Goal: Task Accomplishment & Management: Complete application form

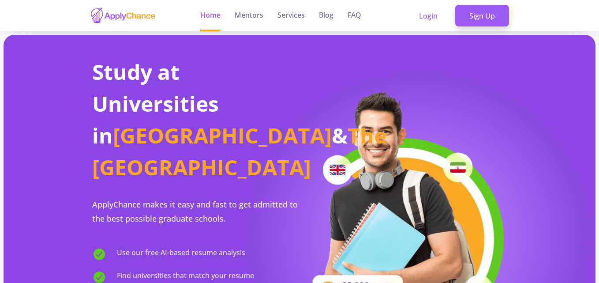
click at [489, 19] on link "Sign Up" at bounding box center [482, 16] width 54 height 22
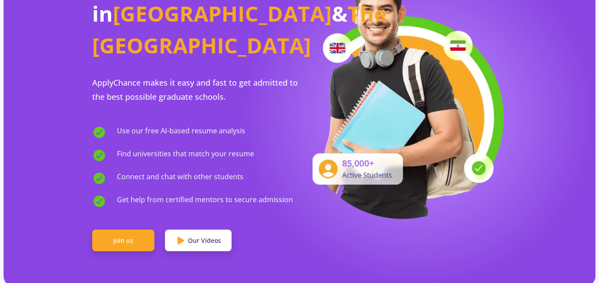
scroll to position [123, 0]
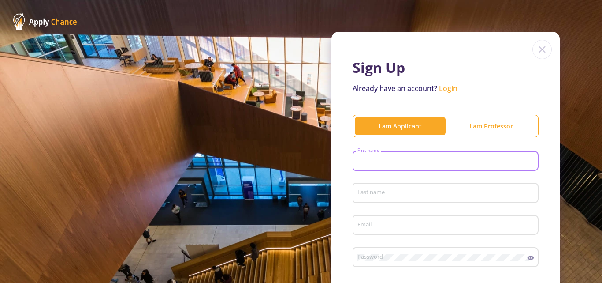
click at [376, 163] on input "First name" at bounding box center [447, 161] width 180 height 8
type input "hasti"
click at [369, 185] on div "Last name" at bounding box center [446, 191] width 178 height 23
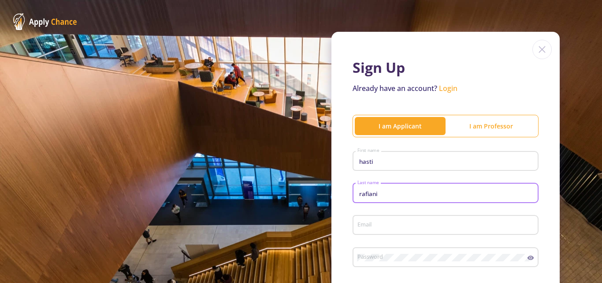
type input "rafiani"
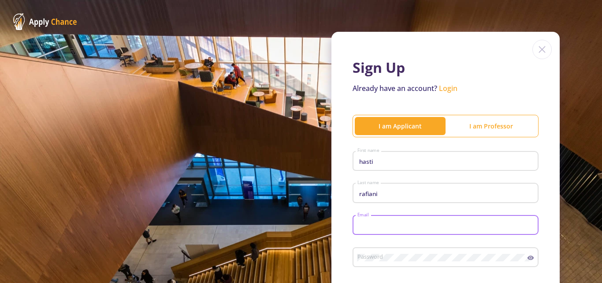
click at [368, 225] on input "Email" at bounding box center [447, 225] width 180 height 8
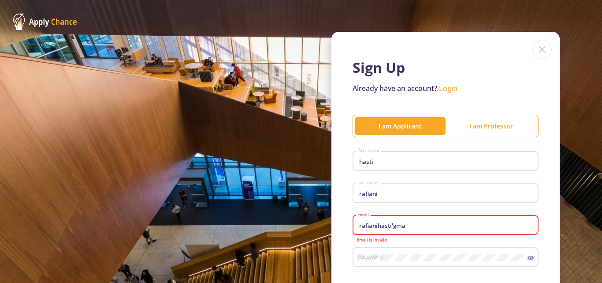
click at [408, 226] on input "rafianihasti'gma" at bounding box center [447, 225] width 180 height 8
click at [390, 224] on input "rafianihasti'gma" at bounding box center [447, 225] width 180 height 8
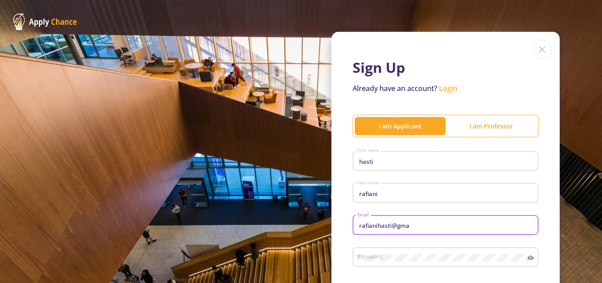
click at [411, 227] on input "rafianihasti@gma" at bounding box center [447, 225] width 180 height 8
type input "[EMAIL_ADDRESS][DOMAIN_NAME]"
click at [394, 249] on div "Password" at bounding box center [442, 255] width 171 height 23
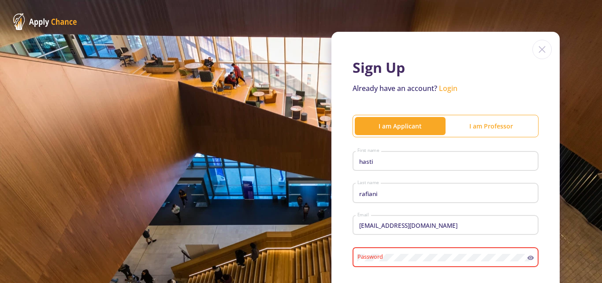
click at [394, 249] on div "Password" at bounding box center [442, 255] width 171 height 23
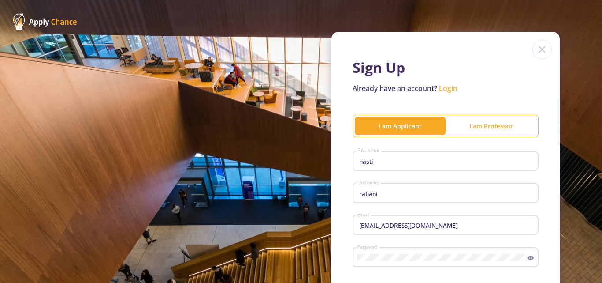
click at [530, 257] on circle at bounding box center [531, 258] width 2 height 2
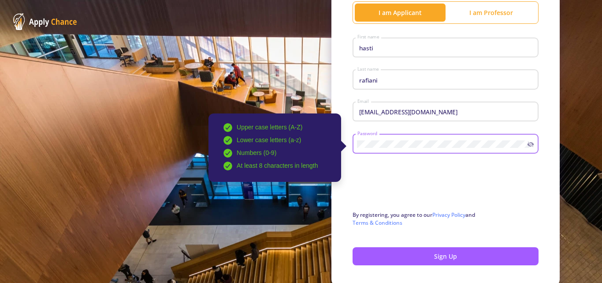
scroll to position [114, 0]
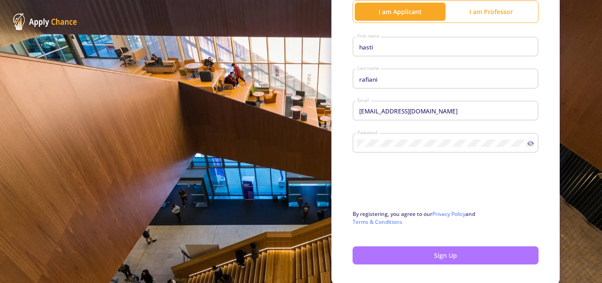
click at [428, 261] on button "Sign Up" at bounding box center [446, 255] width 186 height 18
click at [448, 252] on button "Sign Up" at bounding box center [446, 255] width 186 height 18
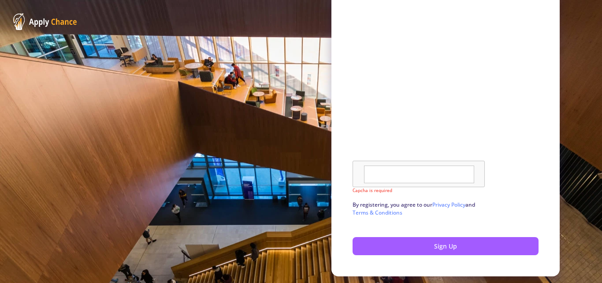
scroll to position [310, 0]
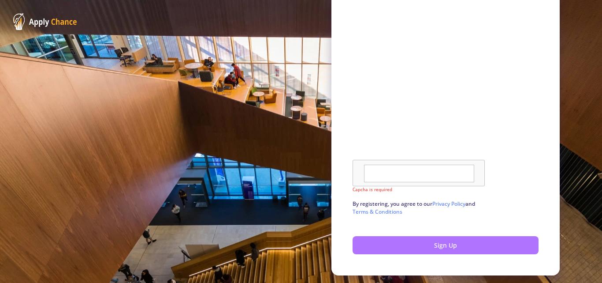
click at [462, 247] on button "Sign Up" at bounding box center [446, 245] width 186 height 18
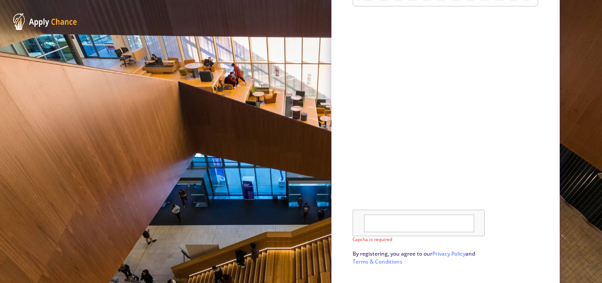
scroll to position [274, 0]
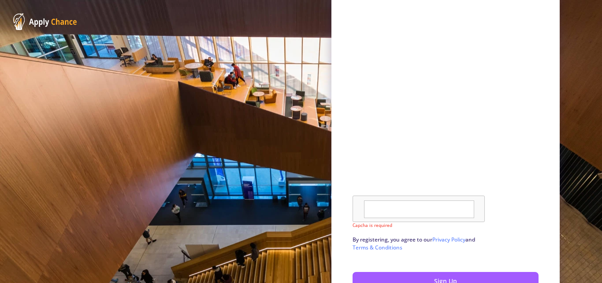
click at [378, 216] on textarea at bounding box center [419, 209] width 110 height 18
click at [418, 274] on button "Sign Up" at bounding box center [446, 281] width 186 height 18
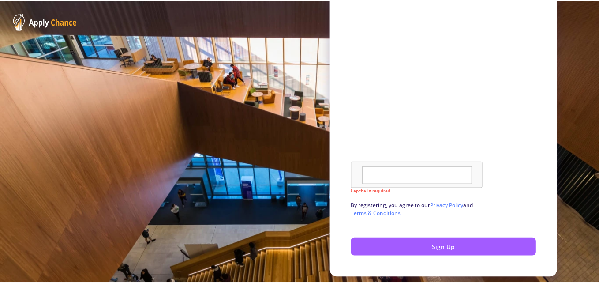
scroll to position [334, 0]
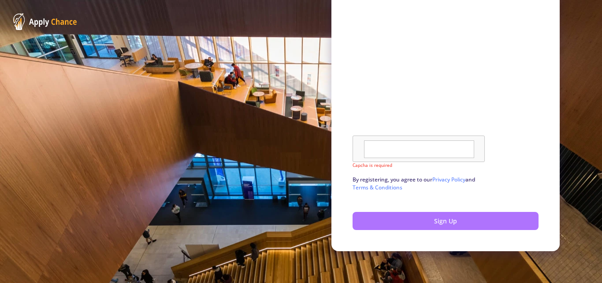
click at [479, 222] on button "Sign Up" at bounding box center [446, 221] width 186 height 18
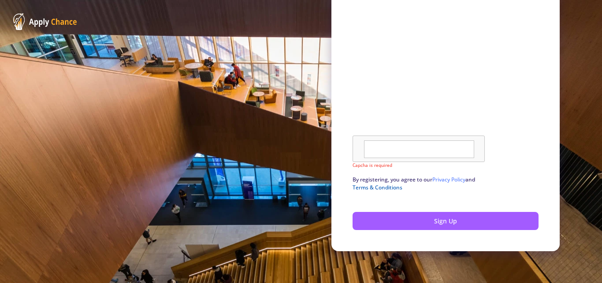
click at [393, 187] on link "Terms & Conditions" at bounding box center [378, 186] width 50 height 7
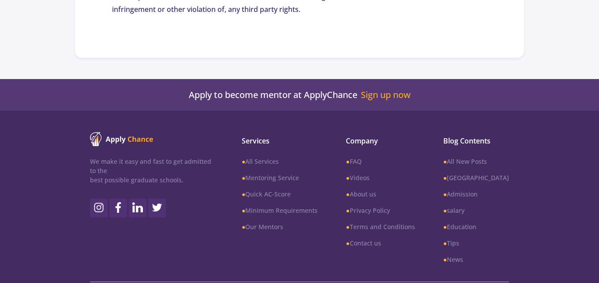
scroll to position [1509, 0]
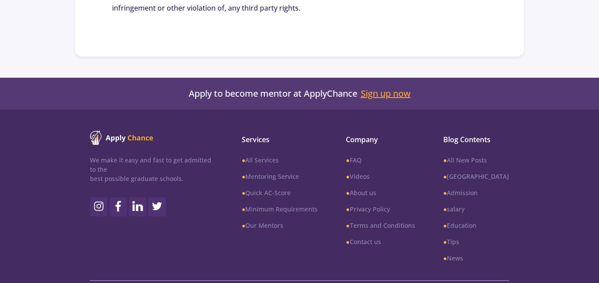
click at [397, 99] on link "Sign up now" at bounding box center [386, 93] width 50 height 11
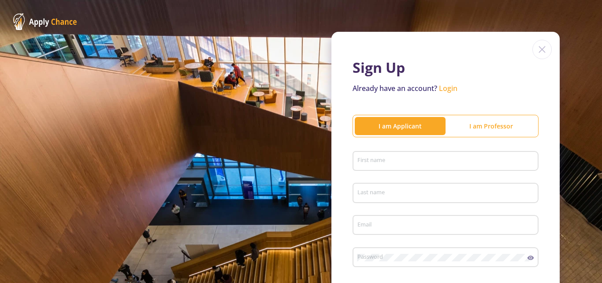
type input "[EMAIL_ADDRESS][DOMAIN_NAME]"
click at [386, 146] on div "Sign Up Already have an account? Login I am Applicant I am Professor First name…" at bounding box center [446, 216] width 228 height 368
click at [382, 153] on div "First name" at bounding box center [446, 159] width 178 height 23
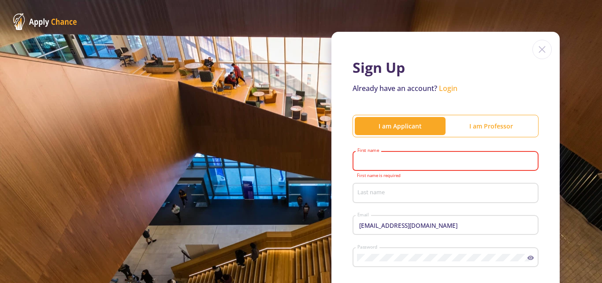
click at [378, 161] on input "First name" at bounding box center [447, 161] width 180 height 8
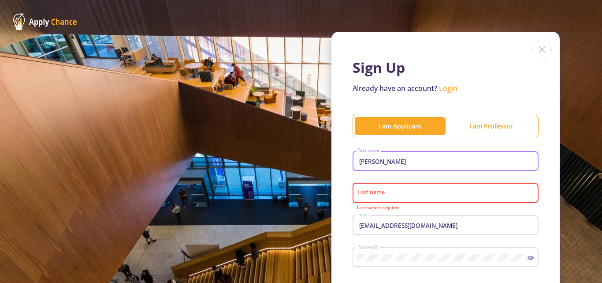
type input "hasti"
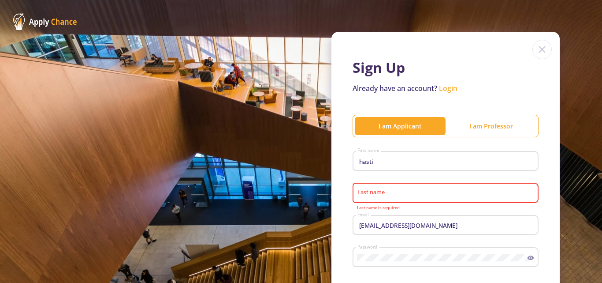
click at [370, 187] on div "Last name" at bounding box center [446, 191] width 178 height 23
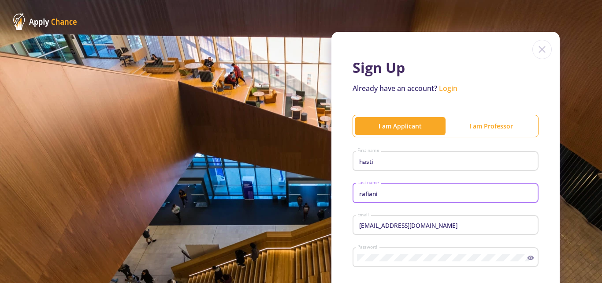
type input "rafiani"
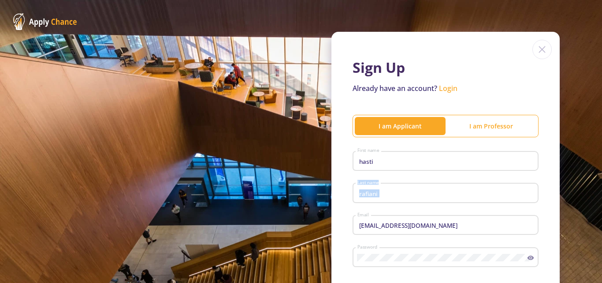
drag, startPoint x: 598, startPoint y: 143, endPoint x: 602, endPoint y: 197, distance: 53.9
click at [598, 197] on section "Sign Up Already have an account? Login I am Applicant I am Professor hasti Firs…" at bounding box center [301, 141] width 602 height 283
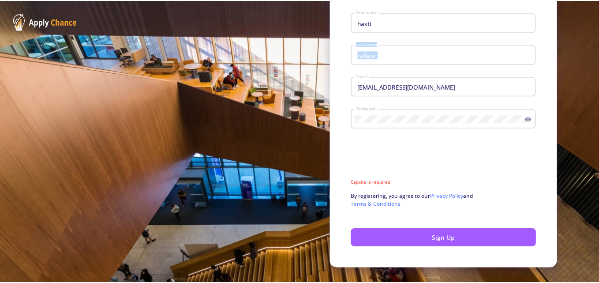
scroll to position [142, 0]
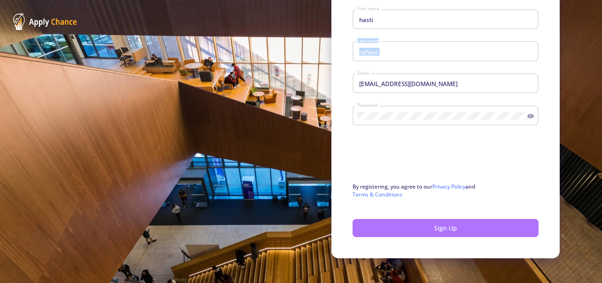
click at [400, 228] on button "Sign Up" at bounding box center [446, 228] width 186 height 18
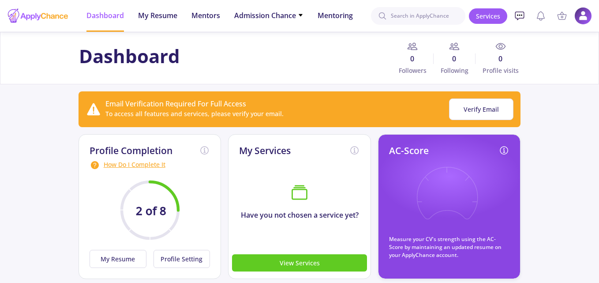
click at [519, 20] on icon at bounding box center [519, 16] width 11 height 11
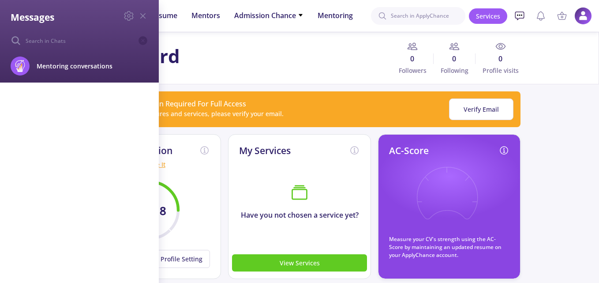
click at [519, 20] on div "Messages Mentoring conversations Block" at bounding box center [299, 141] width 599 height 283
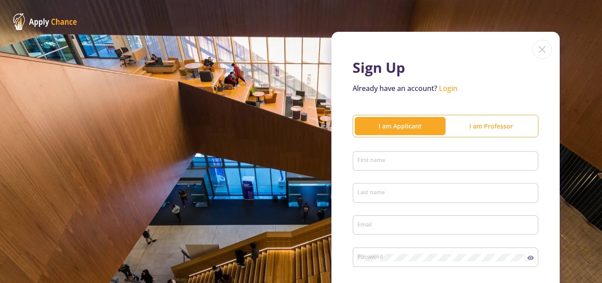
type input "[EMAIL_ADDRESS][DOMAIN_NAME]"
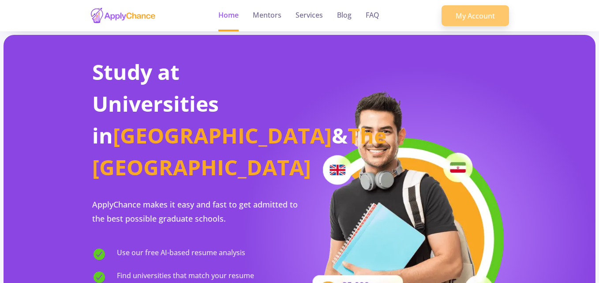
click at [484, 9] on link "My Account" at bounding box center [474, 15] width 67 height 21
click at [459, 12] on link "My Account" at bounding box center [474, 15] width 67 height 21
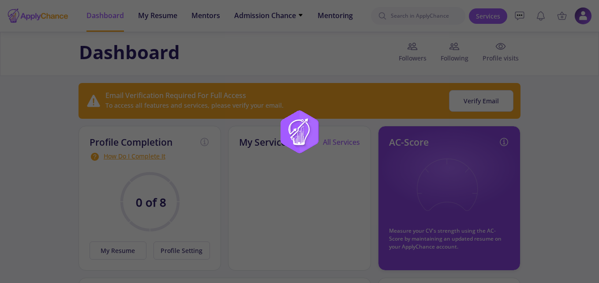
click at [338, 52] on div at bounding box center [299, 141] width 599 height 283
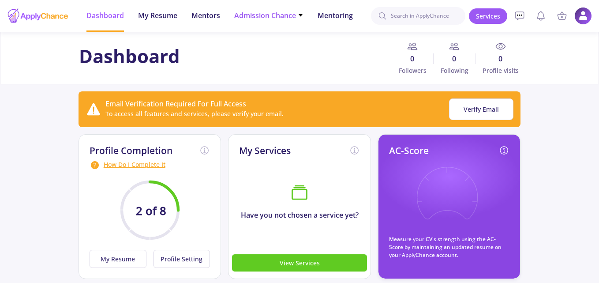
click at [301, 12] on icon at bounding box center [301, 15] width 6 height 6
click at [147, 12] on span "My Resume" at bounding box center [157, 15] width 39 height 11
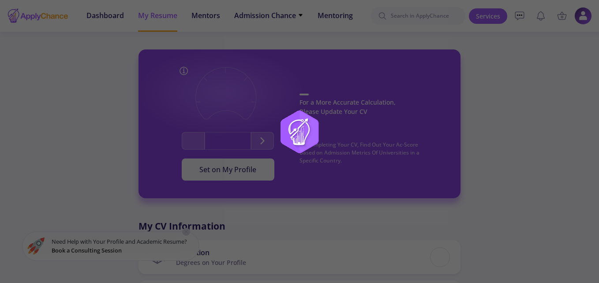
click at [151, 34] on div at bounding box center [299, 141] width 599 height 283
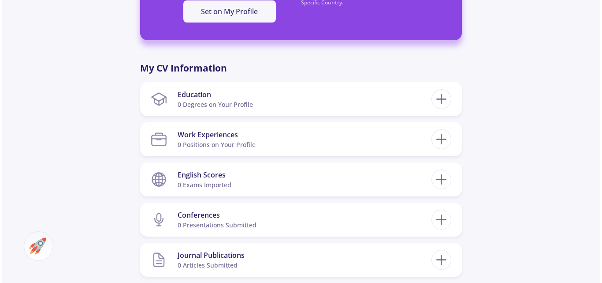
scroll to position [370, 0]
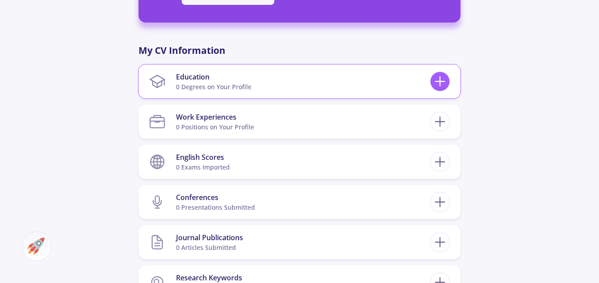
click at [438, 82] on line at bounding box center [439, 82] width 9 height 0
checkbox input "false"
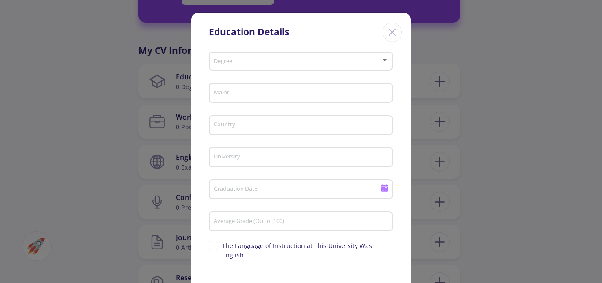
scroll to position [371, 0]
click at [299, 64] on span at bounding box center [299, 61] width 166 height 6
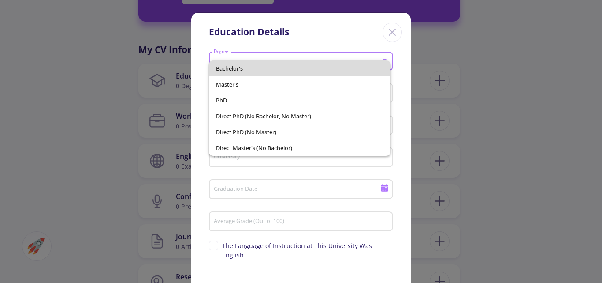
click at [291, 67] on span "Bachelor's" at bounding box center [300, 68] width 168 height 16
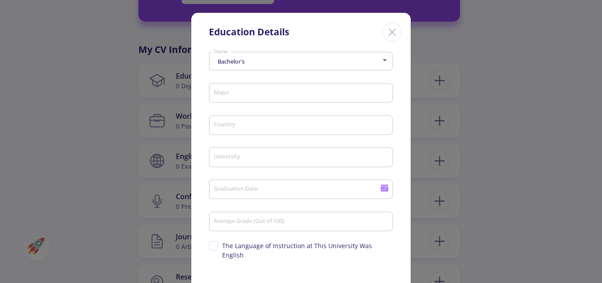
click at [281, 86] on div "Major" at bounding box center [301, 91] width 176 height 23
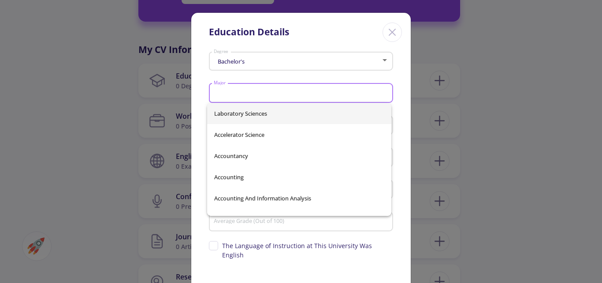
click at [277, 92] on input "Major" at bounding box center [302, 94] width 178 height 8
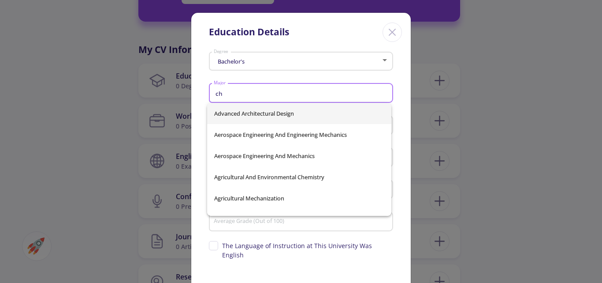
type input "c"
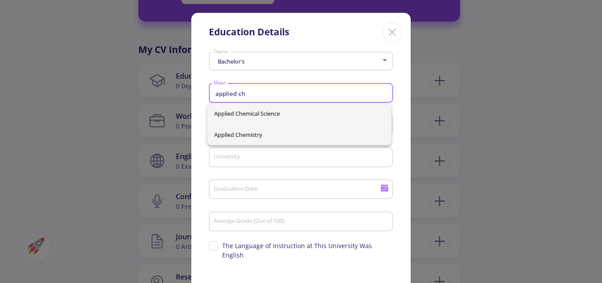
type input "applied ch"
click at [254, 136] on div "Applied Chemical Science Applied Chemistry" at bounding box center [299, 124] width 184 height 42
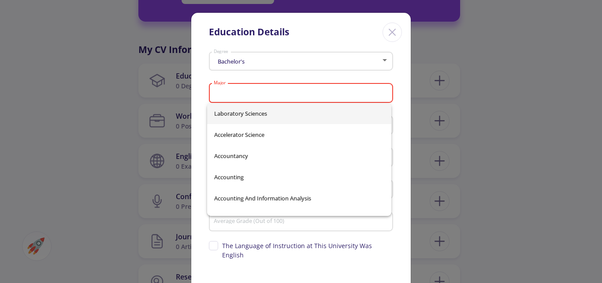
click at [279, 86] on div "Major" at bounding box center [301, 91] width 176 height 23
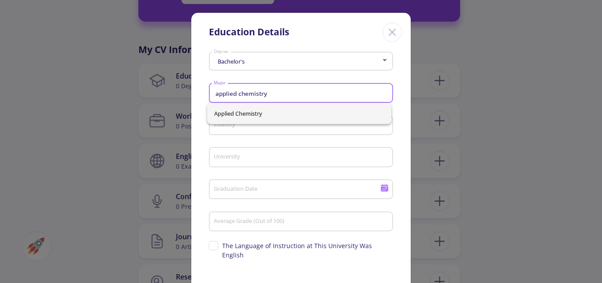
type input "applied chemistry"
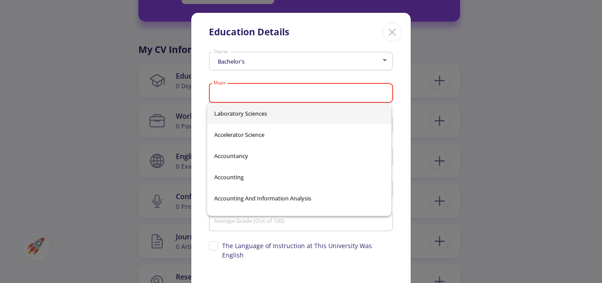
click at [274, 91] on input "Major" at bounding box center [302, 94] width 178 height 8
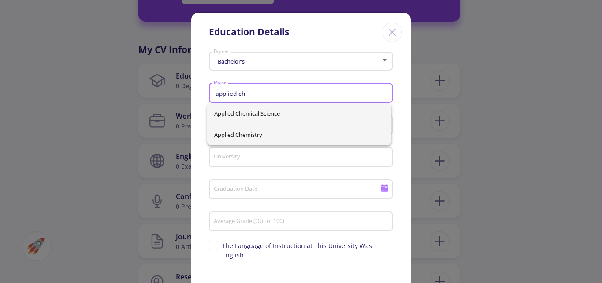
type input "applied ch"
click at [251, 131] on div "Applied Chemical Science Applied Chemistry" at bounding box center [299, 124] width 184 height 42
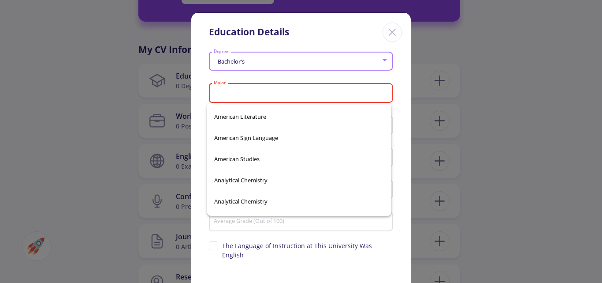
scroll to position [1619, 0]
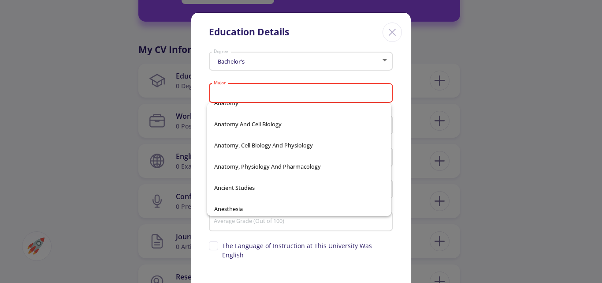
click at [299, 90] on input "Major" at bounding box center [302, 94] width 178 height 8
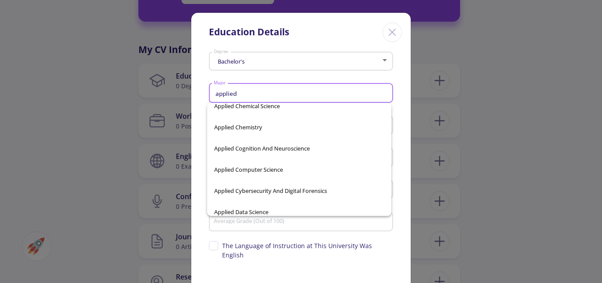
scroll to position [340, 0]
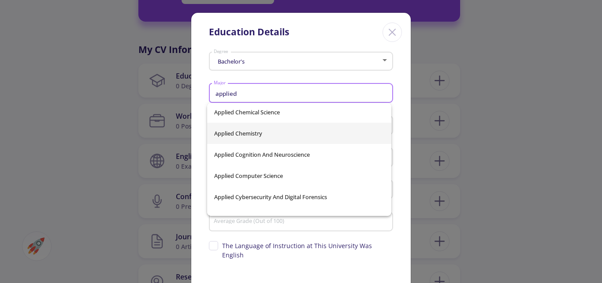
type input "applied"
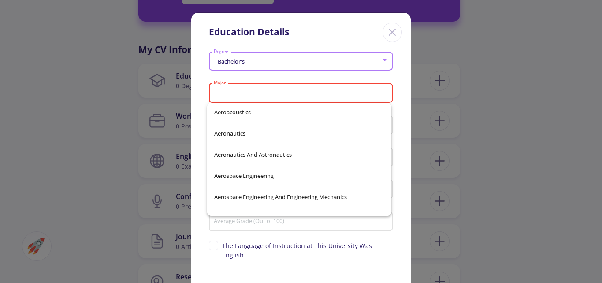
scroll to position [2351, 0]
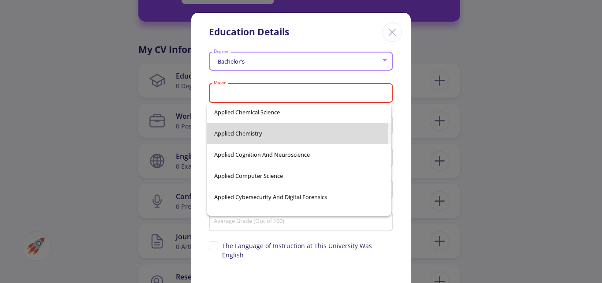
click at [243, 133] on span "Applied Chemistry" at bounding box center [299, 133] width 170 height 21
type input "Applied Chemistry"
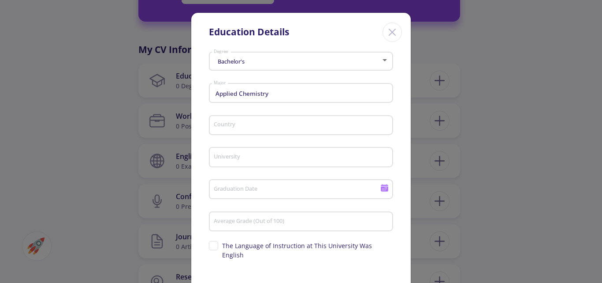
click at [250, 120] on div "Country" at bounding box center [301, 123] width 176 height 23
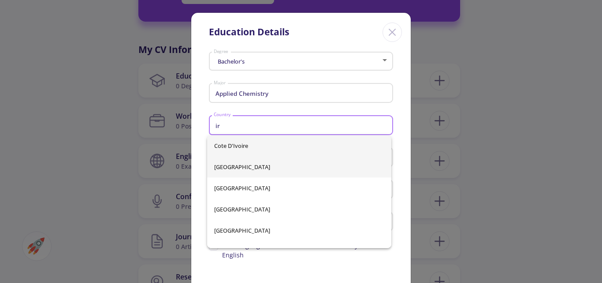
type input "ir"
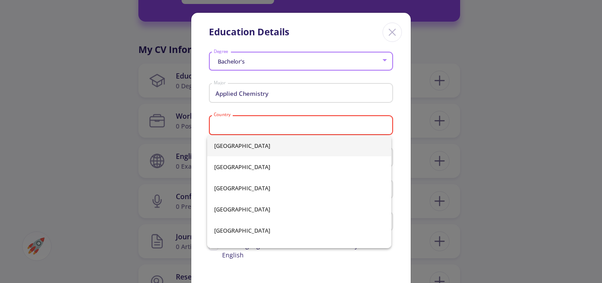
click at [217, 165] on div "[GEOGRAPHIC_DATA] [GEOGRAPHIC_DATA] [GEOGRAPHIC_DATA] [GEOGRAPHIC_DATA] [GEOGRA…" at bounding box center [299, 191] width 184 height 113
click at [232, 126] on input "Country" at bounding box center [302, 126] width 178 height 8
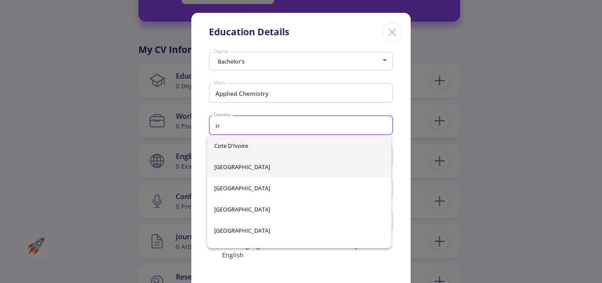
type input "ir"
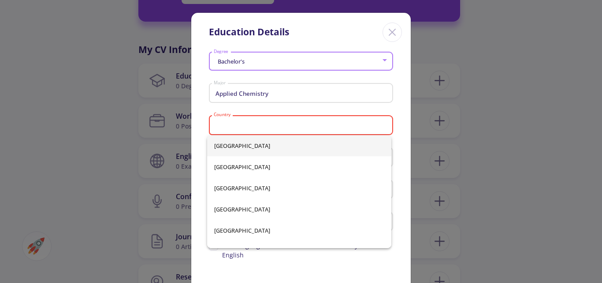
click at [220, 165] on div "[GEOGRAPHIC_DATA] [GEOGRAPHIC_DATA] [GEOGRAPHIC_DATA] [GEOGRAPHIC_DATA] [GEOGRA…" at bounding box center [299, 191] width 184 height 113
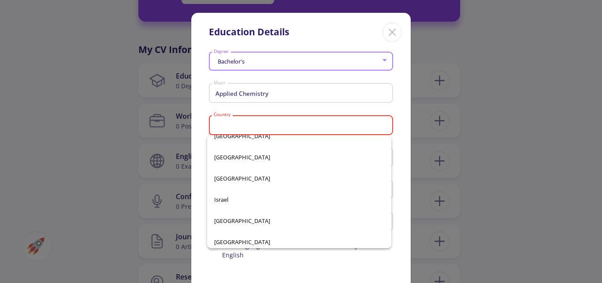
scroll to position [1833, 0]
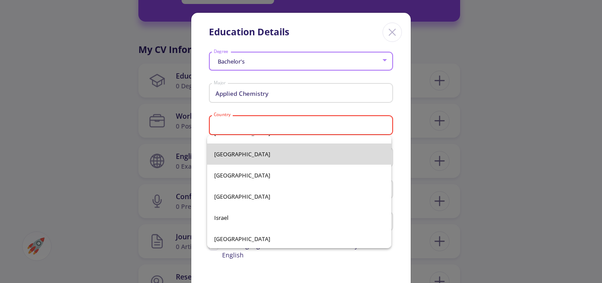
click at [311, 157] on span "[GEOGRAPHIC_DATA]" at bounding box center [299, 153] width 170 height 21
type input "[GEOGRAPHIC_DATA]"
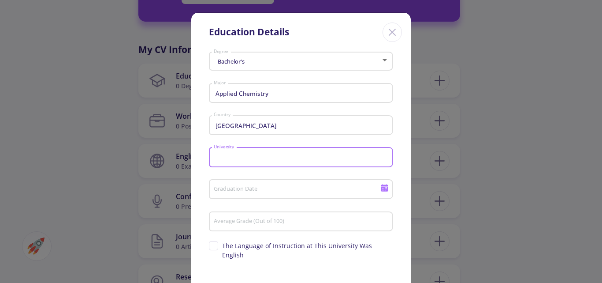
click at [303, 157] on input "University" at bounding box center [302, 157] width 178 height 8
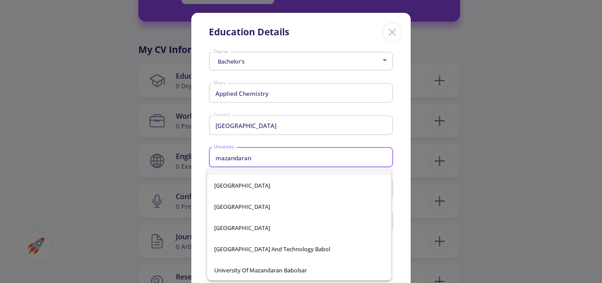
scroll to position [14, 0]
type input "mazandaran"
click at [261, 268] on div "[GEOGRAPHIC_DATA] [GEOGRAPHIC_DATA] [GEOGRAPHIC_DATA] [GEOGRAPHIC_DATA]" at bounding box center [299, 223] width 184 height 113
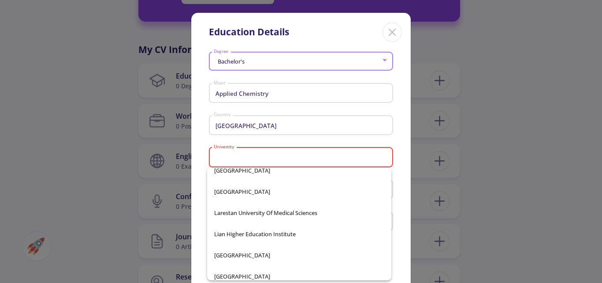
scroll to position [11069, 0]
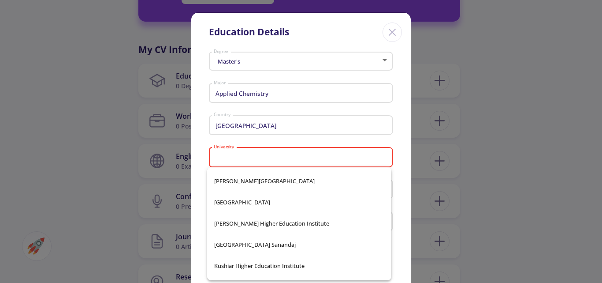
click at [276, 155] on input "University" at bounding box center [302, 157] width 178 height 8
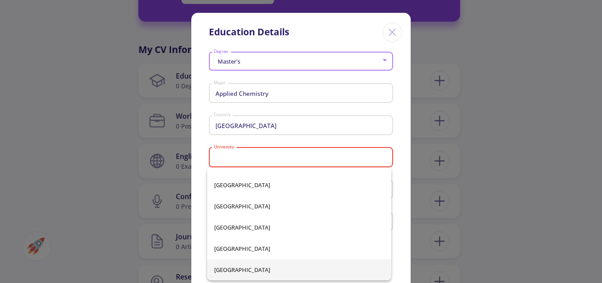
click at [383, 59] on div at bounding box center [385, 60] width 4 height 2
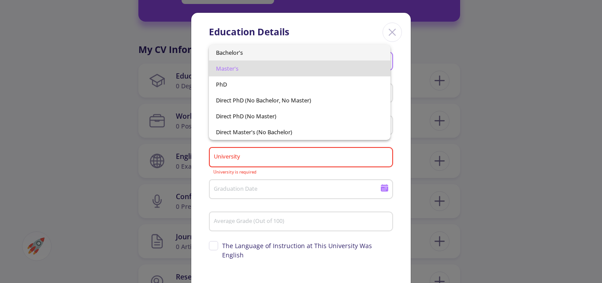
click at [349, 54] on span "Bachelor's" at bounding box center [300, 53] width 168 height 16
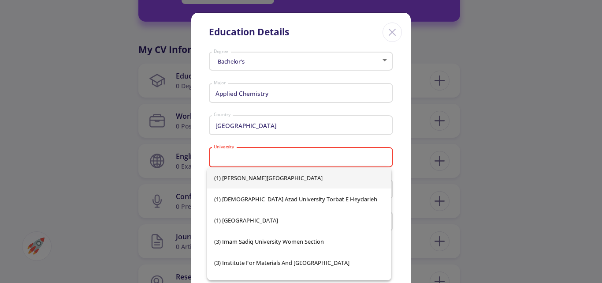
click at [248, 156] on input "University" at bounding box center [302, 157] width 178 height 8
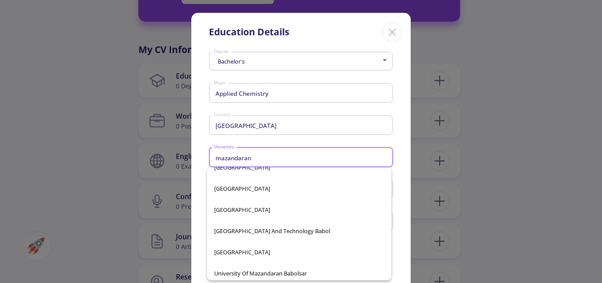
scroll to position [56, 0]
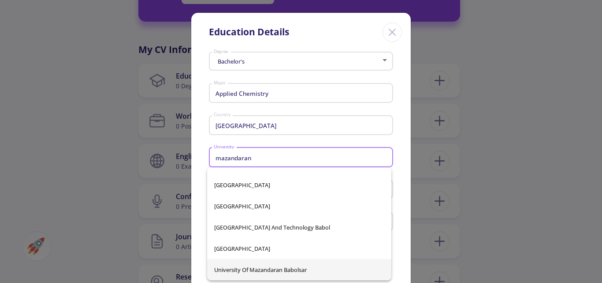
type input "mazandaran"
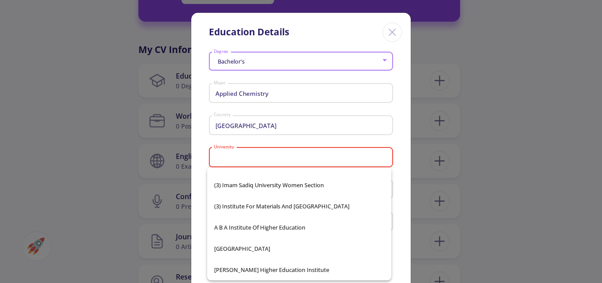
scroll to position [11552, 0]
click at [288, 269] on div "(1) [PERSON_NAME][GEOGRAPHIC_DATA] (1) [GEOGRAPHIC_DATA] Torbat e Heydarieh (1)…" at bounding box center [299, 223] width 184 height 113
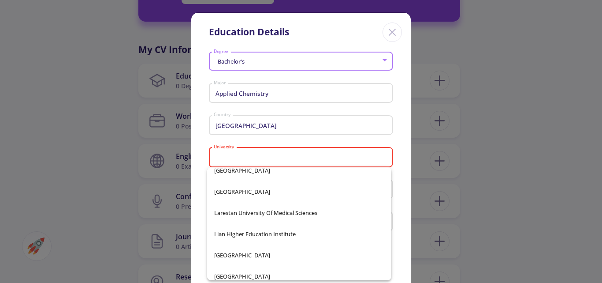
scroll to position [11069, 0]
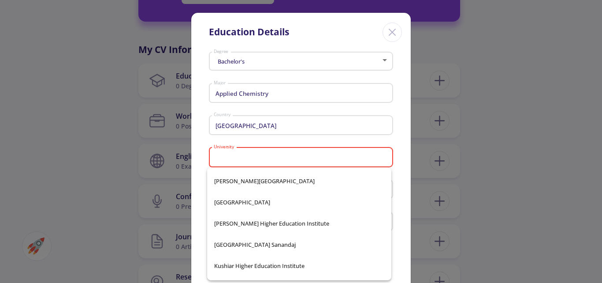
click at [292, 153] on div "University" at bounding box center [301, 155] width 176 height 23
click at [288, 154] on input "University" at bounding box center [302, 157] width 178 height 8
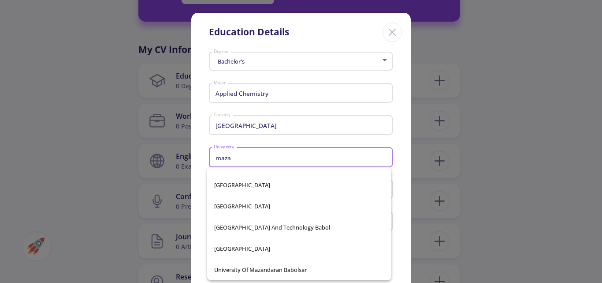
scroll to position [78, 0]
type input "maza"
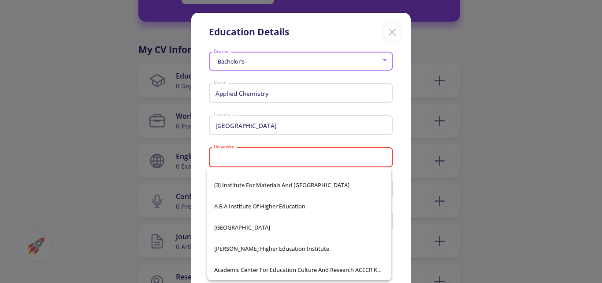
scroll to position [11552, 0]
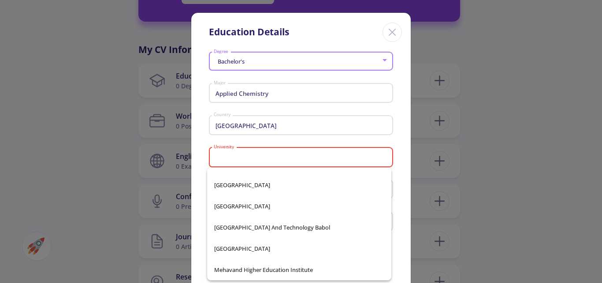
click at [288, 269] on div "(1) [PERSON_NAME][GEOGRAPHIC_DATA] (1) [GEOGRAPHIC_DATA] Torbat e Heydarieh (1)…" at bounding box center [299, 223] width 184 height 113
click at [263, 156] on input "University" at bounding box center [302, 157] width 178 height 8
type input ","
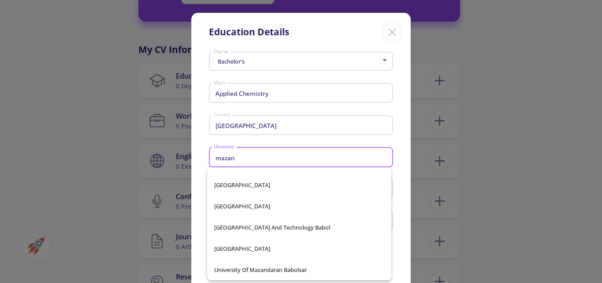
scroll to position [56, 0]
type input "mazan"
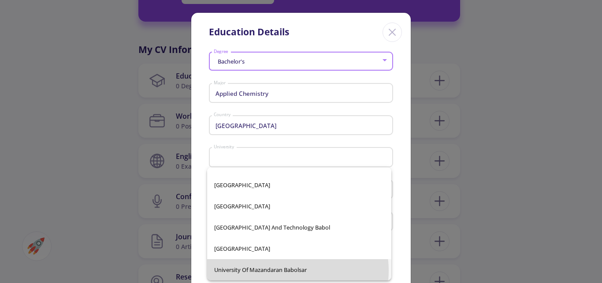
scroll to position [11552, 0]
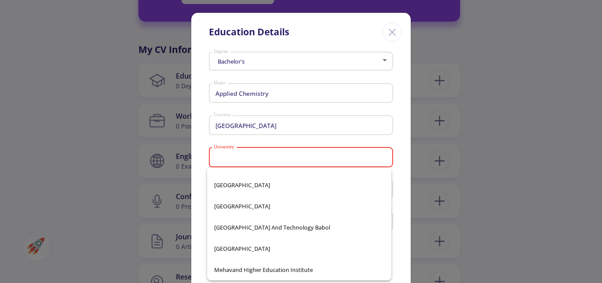
drag, startPoint x: 290, startPoint y: 270, endPoint x: 221, endPoint y: 156, distance: 133.6
click at [221, 156] on input "University" at bounding box center [302, 157] width 178 height 8
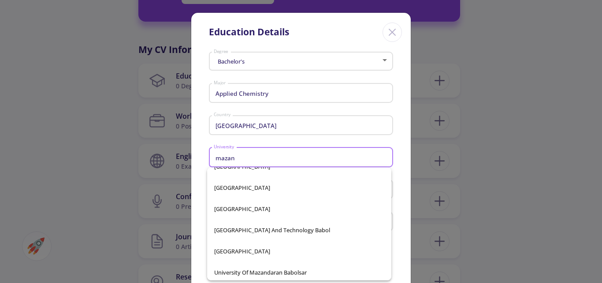
scroll to position [56, 0]
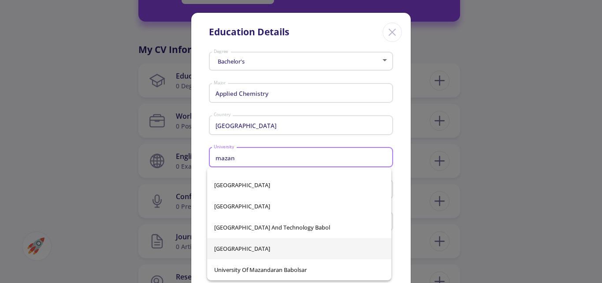
type input "mazan"
click at [251, 247] on div "Institute of Higher Education [GEOGRAPHIC_DATA] [GEOGRAPHIC_DATA] [GEOGRAPHIC_D…" at bounding box center [299, 223] width 184 height 113
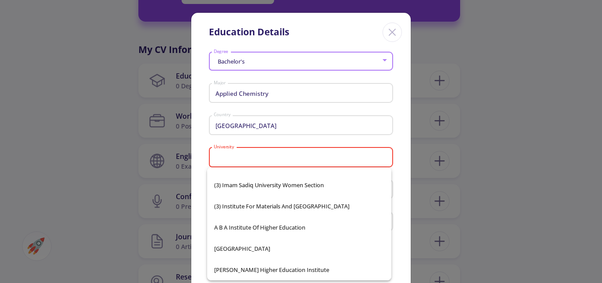
scroll to position [11552, 0]
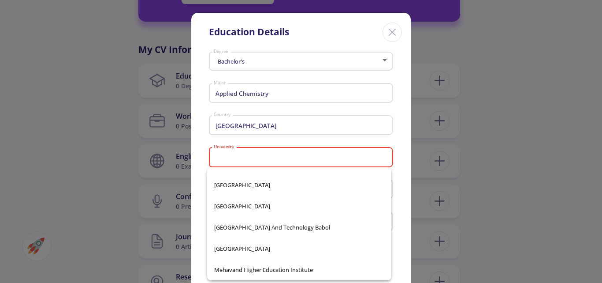
click at [239, 163] on div "University" at bounding box center [301, 155] width 176 height 23
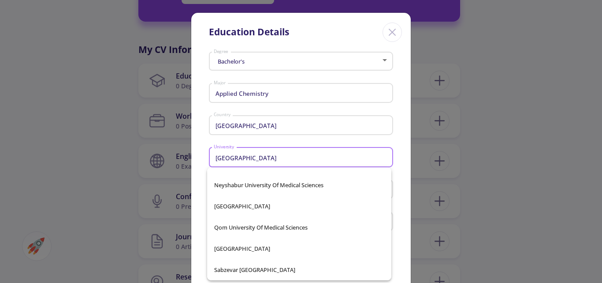
scroll to position [35, 0]
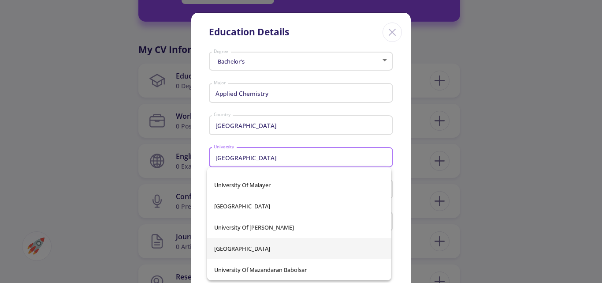
type input "[GEOGRAPHIC_DATA]"
click at [258, 251] on div "Ferdowsi [GEOGRAPHIC_DATA]" at bounding box center [299, 223] width 184 height 113
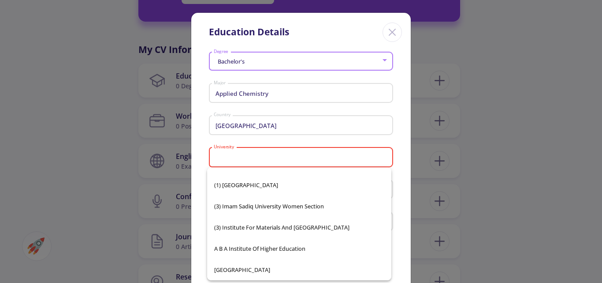
scroll to position [10980, 0]
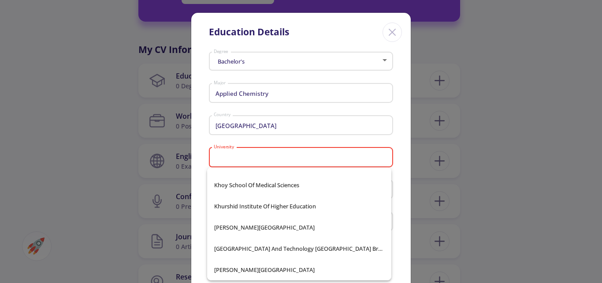
click at [288, 152] on div "University" at bounding box center [301, 155] width 176 height 23
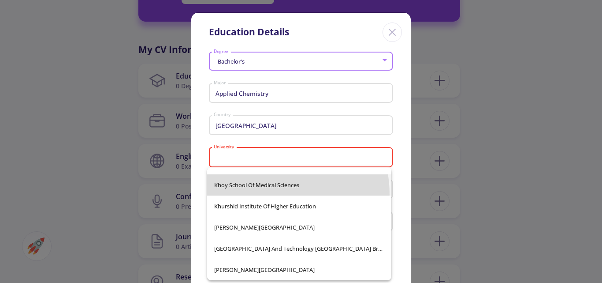
click at [266, 194] on span "Khoy School of Medical Sciences" at bounding box center [299, 184] width 170 height 21
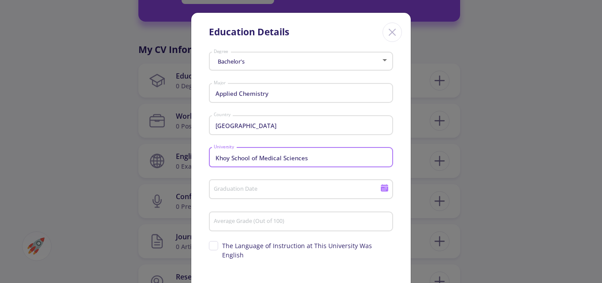
click at [317, 160] on input "Khoy School of Medical Sciences" at bounding box center [302, 157] width 178 height 8
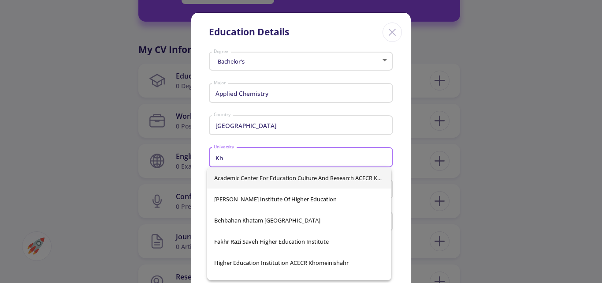
type input "K"
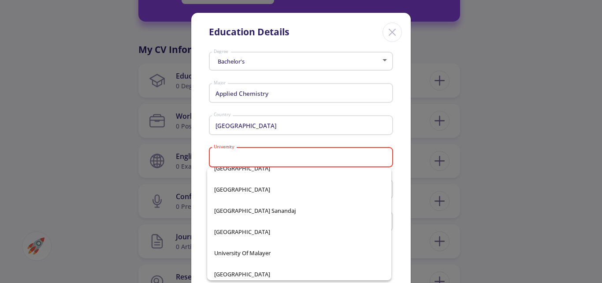
scroll to position [15744, 0]
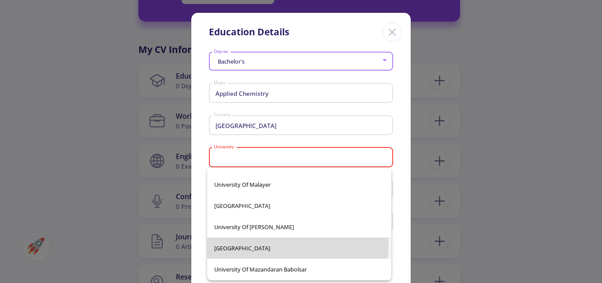
click at [234, 243] on span "[GEOGRAPHIC_DATA]" at bounding box center [299, 247] width 170 height 21
type input "[GEOGRAPHIC_DATA]"
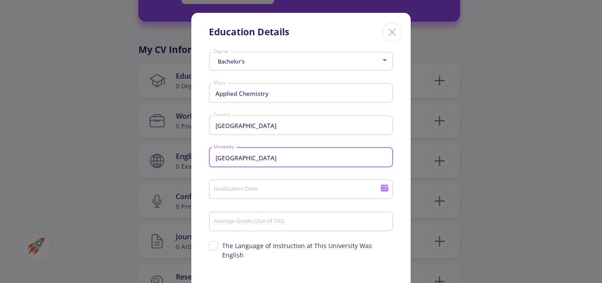
click at [284, 191] on input "Graduation Date" at bounding box center [298, 190] width 170 height 8
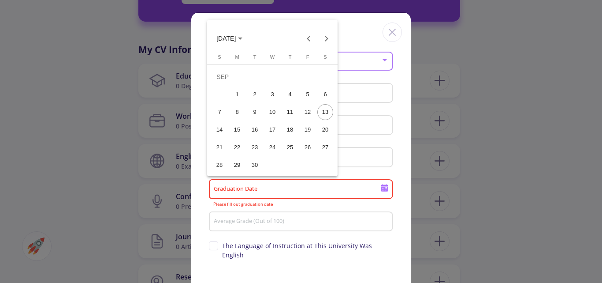
click at [254, 144] on div "23" at bounding box center [255, 147] width 16 height 16
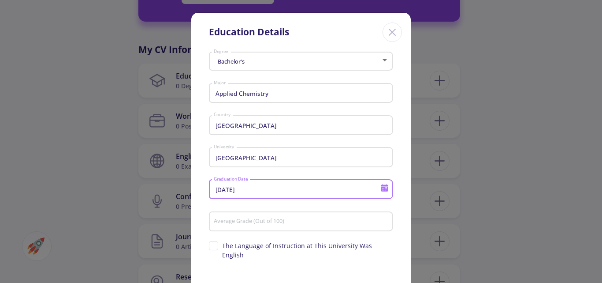
click at [224, 190] on input "[DATE]" at bounding box center [298, 190] width 170 height 8
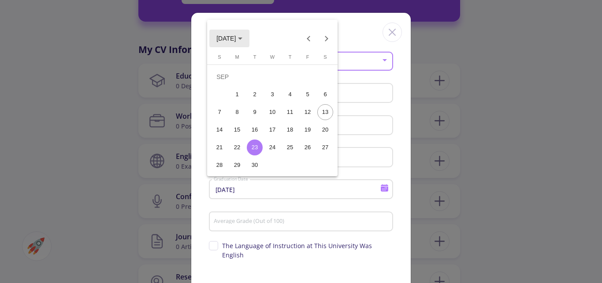
click at [243, 39] on span "[DATE]" at bounding box center [230, 37] width 26 height 7
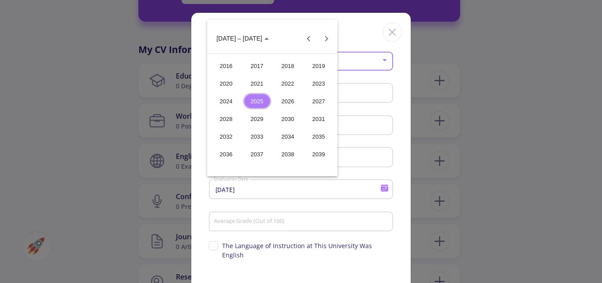
click at [288, 100] on div "2026" at bounding box center [288, 101] width 28 height 16
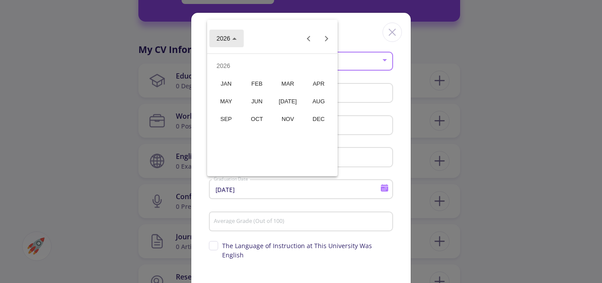
click at [232, 43] on button "2026" at bounding box center [226, 39] width 34 height 18
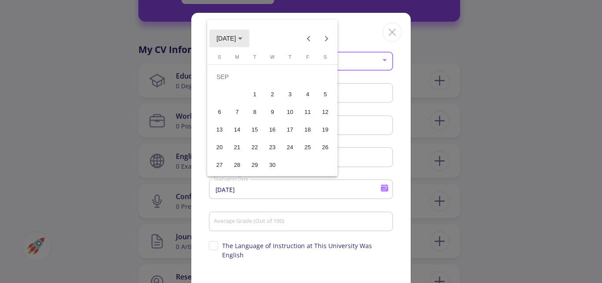
click at [243, 40] on span "[DATE]" at bounding box center [230, 37] width 26 height 7
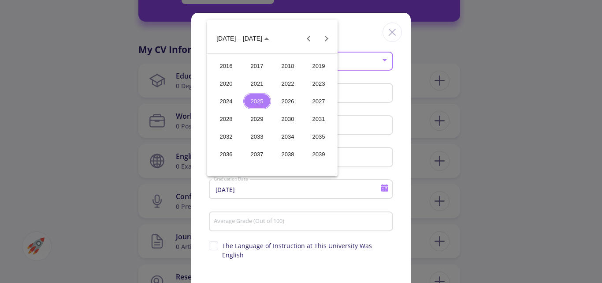
click at [262, 101] on div "2025" at bounding box center [257, 101] width 28 height 16
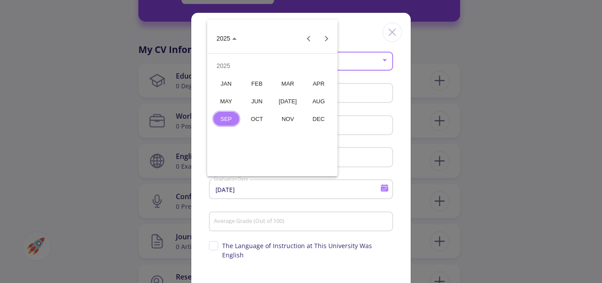
click at [259, 100] on div "JUN" at bounding box center [257, 101] width 28 height 16
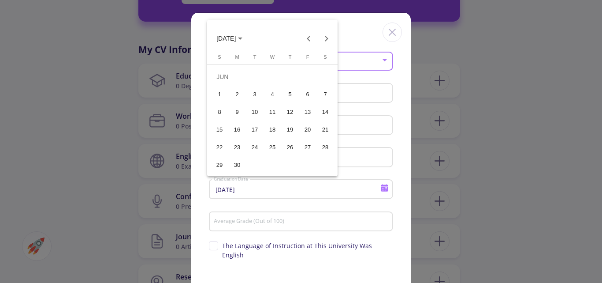
click at [234, 146] on div "23" at bounding box center [237, 147] width 16 height 16
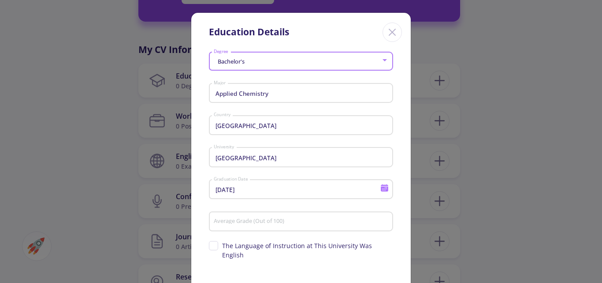
type input "[DATE]"
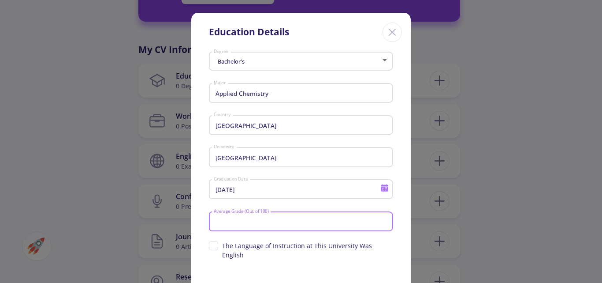
click at [276, 225] on input "Average Grade (Out of 100)" at bounding box center [302, 222] width 178 height 8
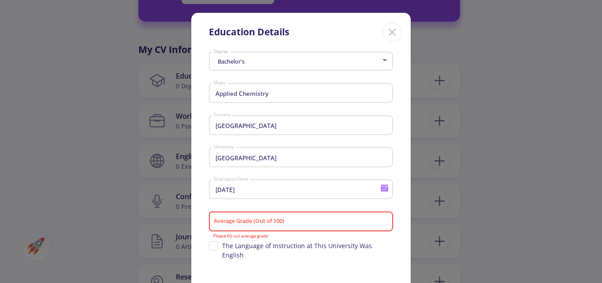
click at [259, 212] on div "Average Grade (Out of 100)" at bounding box center [301, 219] width 176 height 23
click at [254, 220] on input "Average Grade (Out of 100)" at bounding box center [302, 222] width 178 height 8
type input "5"
type input "1"
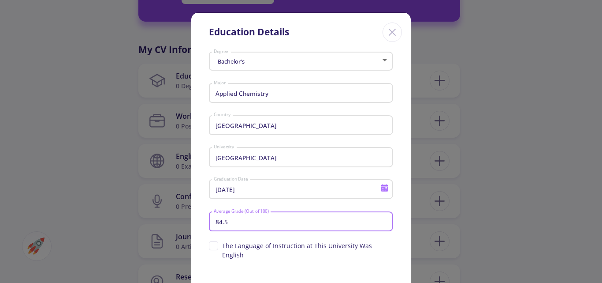
type input "84.5"
click at [403, 238] on div "Bachelor's Degree Applied Chemistry Major Iran Country [GEOGRAPHIC_DATA] [DATE]…" at bounding box center [301, 188] width 220 height 278
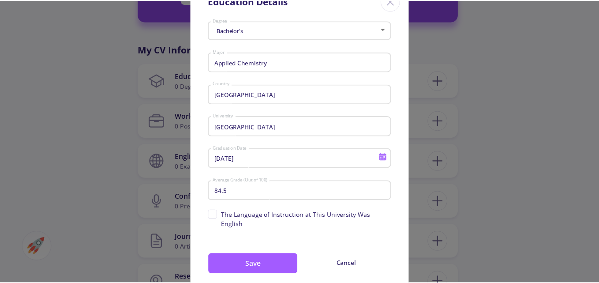
scroll to position [47, 0]
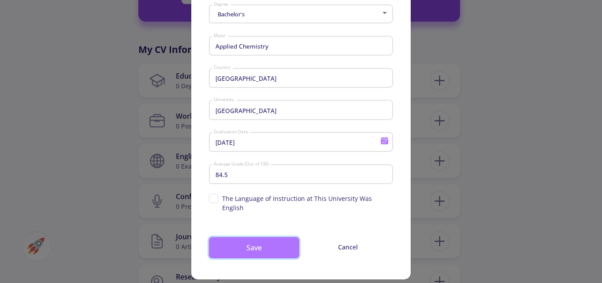
click at [248, 237] on button "Save" at bounding box center [254, 247] width 90 height 21
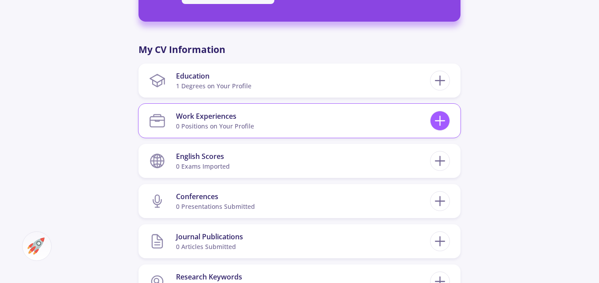
click at [438, 119] on icon at bounding box center [440, 120] width 16 height 16
checkbox input "false"
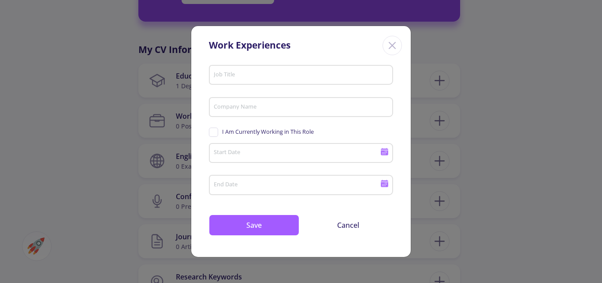
click at [388, 42] on icon "Close" at bounding box center [392, 45] width 14 height 14
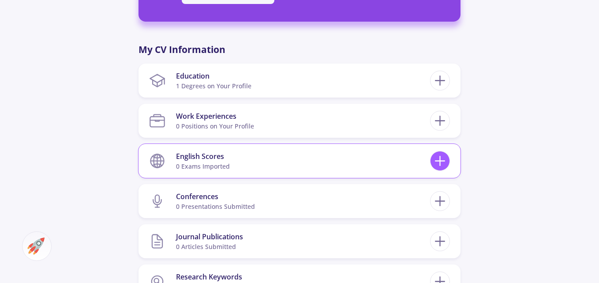
click at [437, 164] on icon at bounding box center [440, 161] width 16 height 16
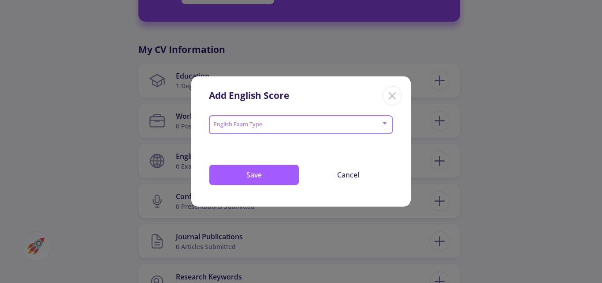
click at [275, 122] on span at bounding box center [299, 125] width 166 height 6
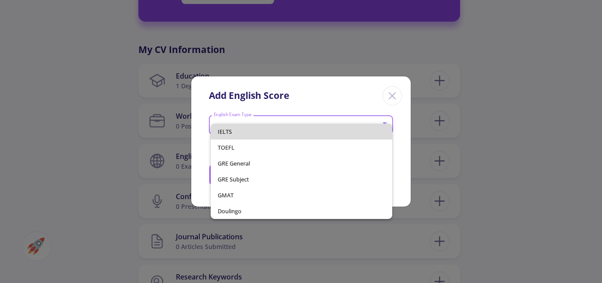
click at [256, 130] on span "IELTS" at bounding box center [302, 131] width 168 height 16
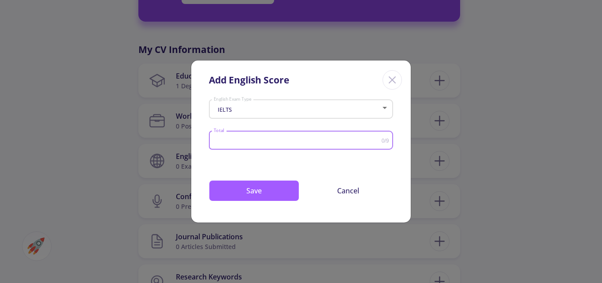
click at [248, 138] on input "Total" at bounding box center [297, 140] width 168 height 7
type input "7"
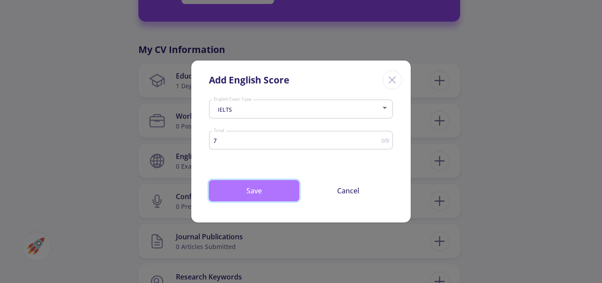
click at [241, 190] on button "Save" at bounding box center [254, 190] width 90 height 21
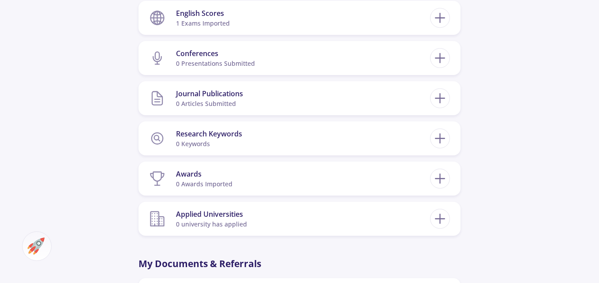
scroll to position [516, 0]
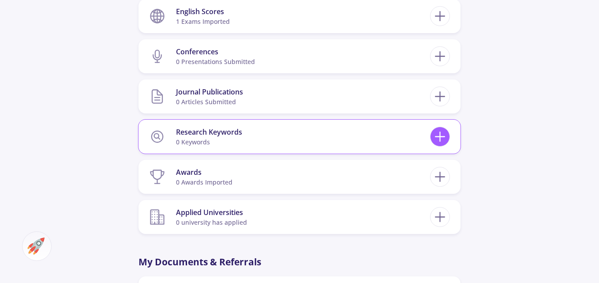
click at [445, 131] on icon at bounding box center [440, 136] width 16 height 16
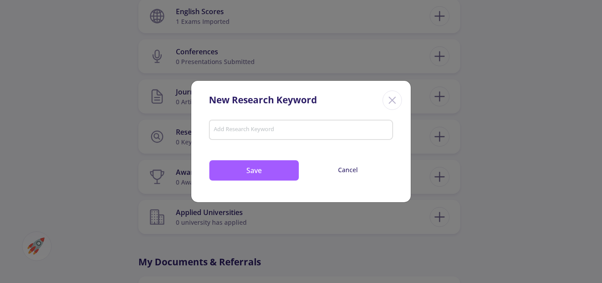
click at [339, 132] on input "Add Research Keyword" at bounding box center [301, 131] width 176 height 8
click at [388, 97] on icon "Close" at bounding box center [392, 100] width 14 height 14
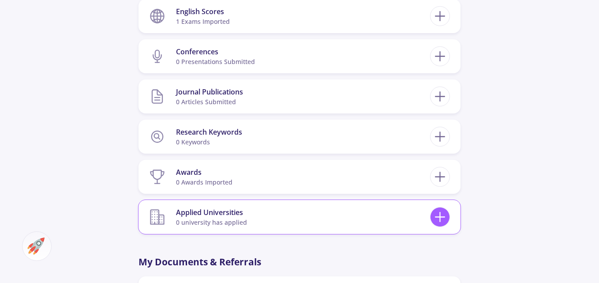
click at [442, 213] on icon at bounding box center [440, 217] width 16 height 16
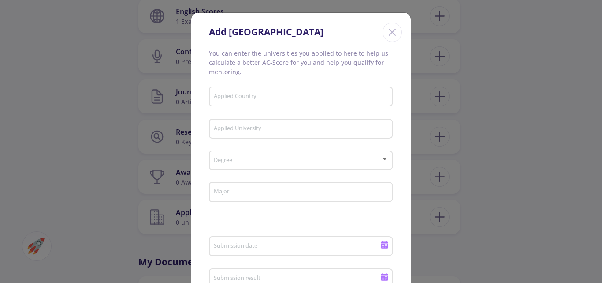
click at [383, 34] on div "Close" at bounding box center [392, 31] width 19 height 19
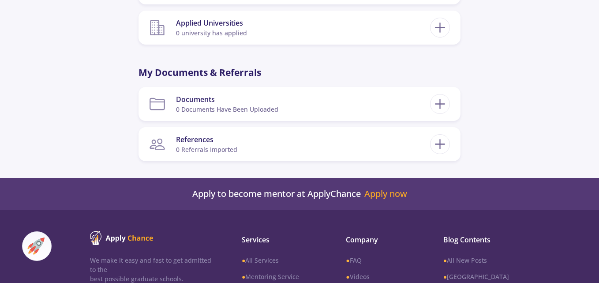
scroll to position [703, 0]
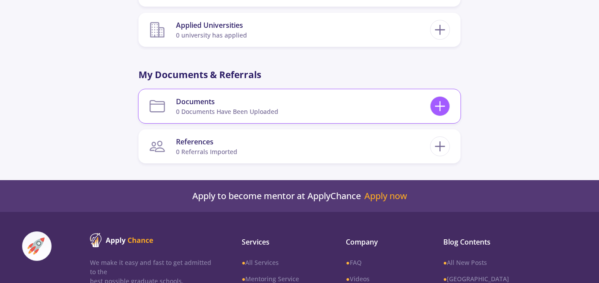
click at [437, 103] on icon at bounding box center [440, 106] width 16 height 16
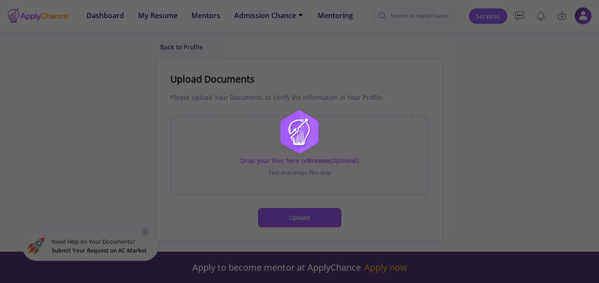
click at [376, 110] on div at bounding box center [299, 141] width 599 height 283
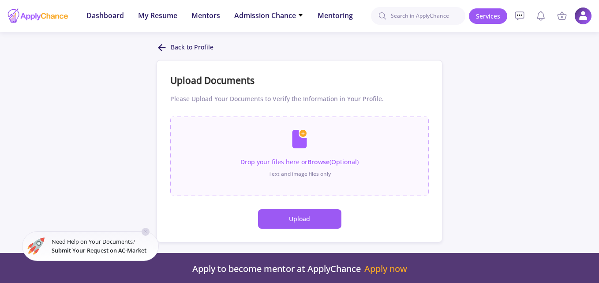
click at [376, 110] on div at bounding box center [299, 141] width 599 height 283
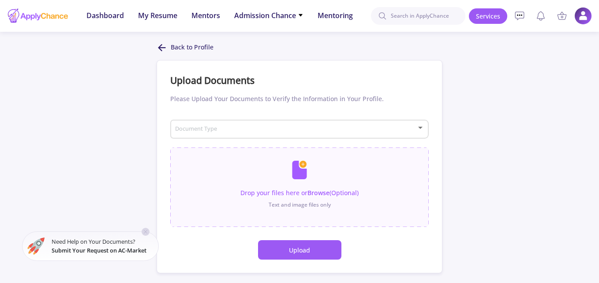
click at [164, 46] on icon at bounding box center [162, 47] width 11 height 11
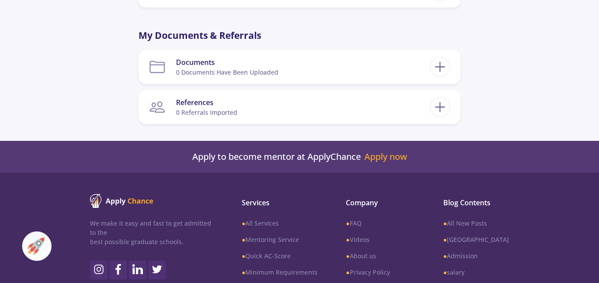
scroll to position [495, 0]
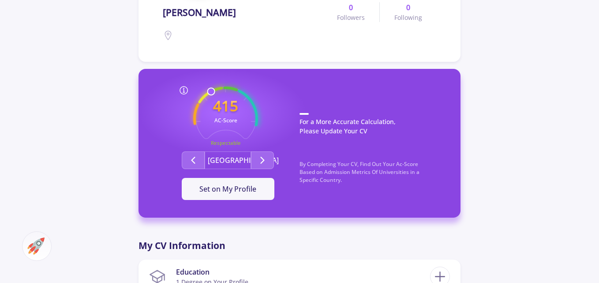
scroll to position [176, 0]
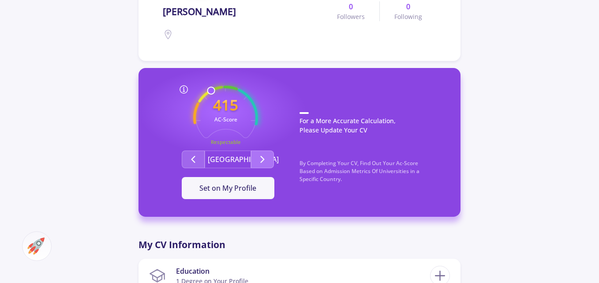
click at [262, 157] on polyline "Second group" at bounding box center [262, 159] width 3 height 6
click at [237, 157] on button "[GEOGRAPHIC_DATA]" at bounding box center [228, 159] width 46 height 18
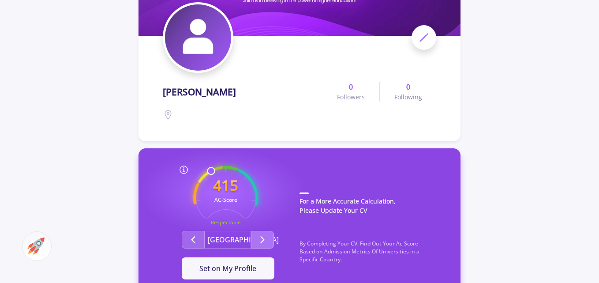
scroll to position [0, 0]
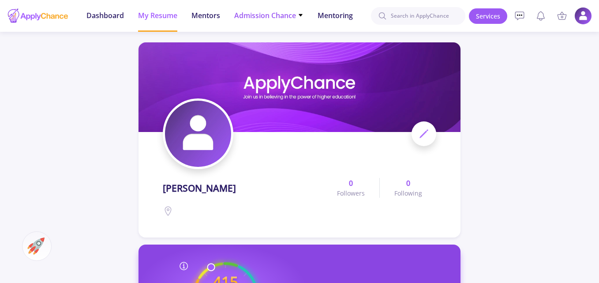
click at [290, 16] on span "Admission Chance" at bounding box center [268, 15] width 69 height 11
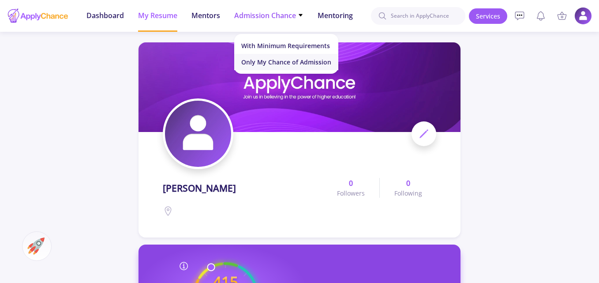
click at [264, 62] on link "Only My Chance of Admission" at bounding box center [286, 62] width 104 height 16
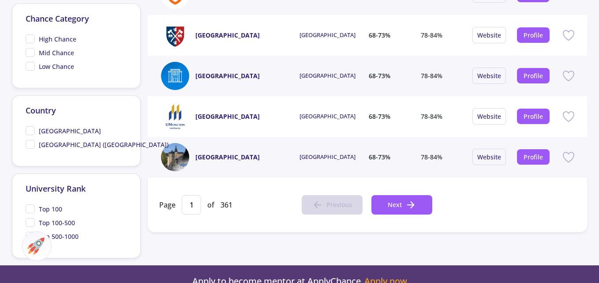
scroll to position [382, 0]
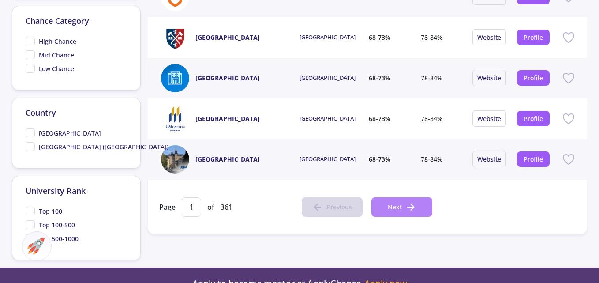
click at [411, 205] on icon at bounding box center [410, 207] width 11 height 11
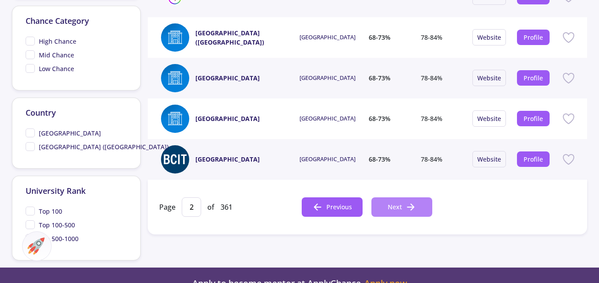
click at [412, 210] on polyline at bounding box center [412, 207] width 3 height 6
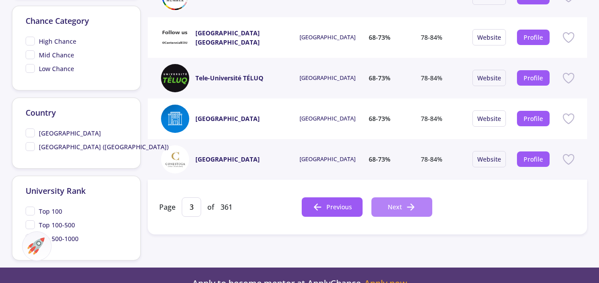
click at [412, 214] on button "Next" at bounding box center [401, 206] width 61 height 19
type input "4"
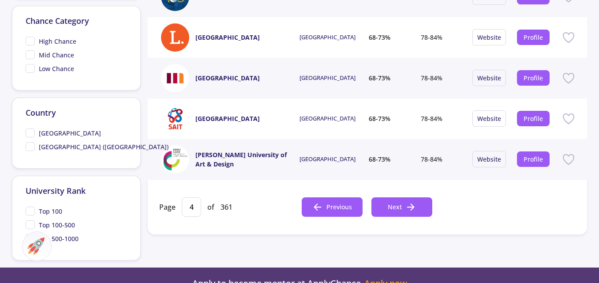
click at [36, 41] on span "High Chance" at bounding box center [51, 41] width 51 height 9
click at [31, 41] on input "High Chance" at bounding box center [29, 40] width 6 height 6
checkbox input "true"
type input "1"
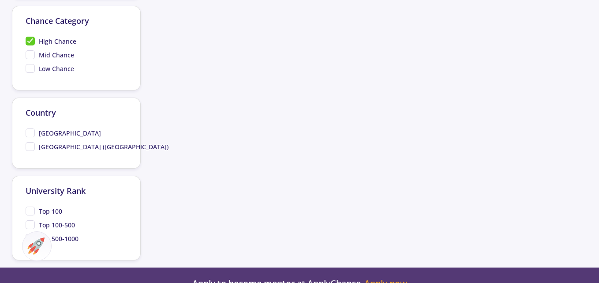
click at [27, 146] on span "[GEOGRAPHIC_DATA] ([GEOGRAPHIC_DATA])" at bounding box center [97, 146] width 143 height 9
click at [27, 146] on input "[GEOGRAPHIC_DATA] ([GEOGRAPHIC_DATA])" at bounding box center [29, 145] width 6 height 6
checkbox input "true"
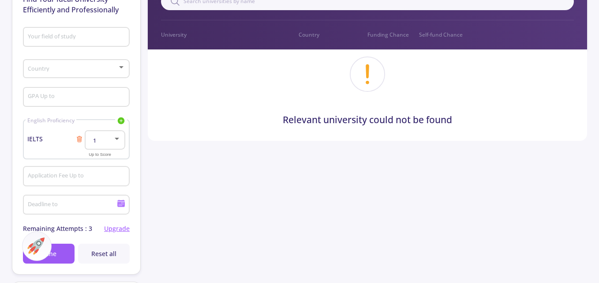
scroll to position [105, 0]
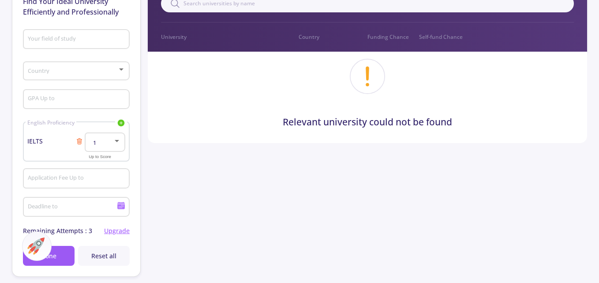
click at [387, 80] on div "Relevant university could not be found" at bounding box center [367, 98] width 439 height 92
click at [354, 77] on circle at bounding box center [368, 76] width 34 height 34
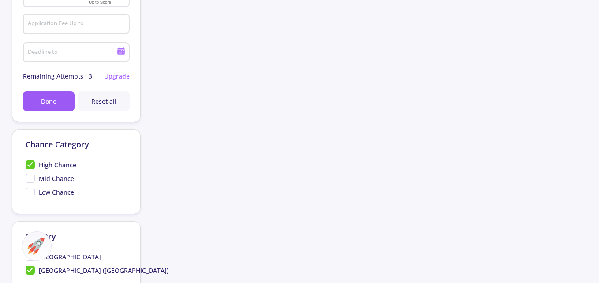
scroll to position [260, 0]
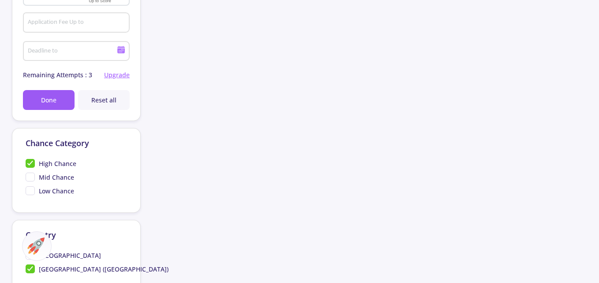
click at [60, 254] on span "[GEOGRAPHIC_DATA]" at bounding box center [70, 255] width 62 height 9
click at [31, 254] on input "[GEOGRAPHIC_DATA]" at bounding box center [29, 254] width 6 height 6
checkbox input "true"
click at [64, 267] on span "[GEOGRAPHIC_DATA] ([GEOGRAPHIC_DATA])" at bounding box center [104, 268] width 130 height 9
click at [31, 267] on input "[GEOGRAPHIC_DATA] ([GEOGRAPHIC_DATA])" at bounding box center [29, 267] width 6 height 6
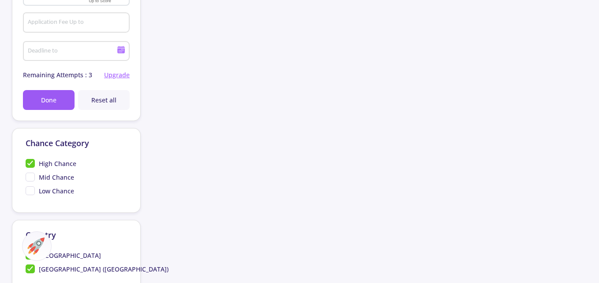
checkbox input "false"
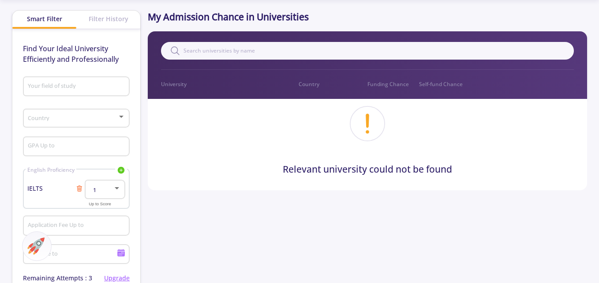
scroll to position [60, 0]
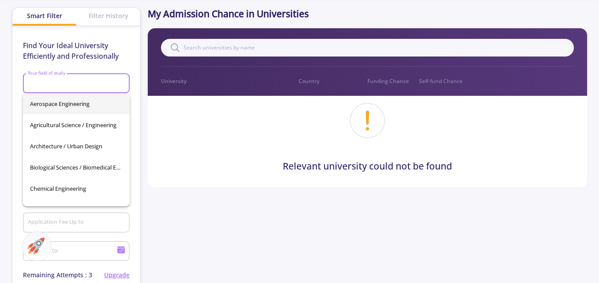
click at [69, 85] on input "Your field of study" at bounding box center [77, 84] width 101 height 8
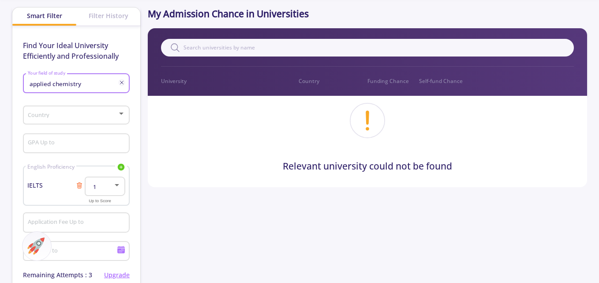
type input "applied chemistry"
click at [90, 117] on body "Dashboard My Resume Services Mentors Admission Chance With Minimum Requirements…" at bounding box center [299, 81] width 599 height 283
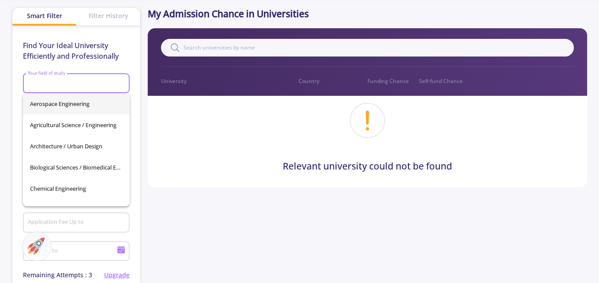
click at [94, 87] on input "Your field of study" at bounding box center [77, 84] width 101 height 8
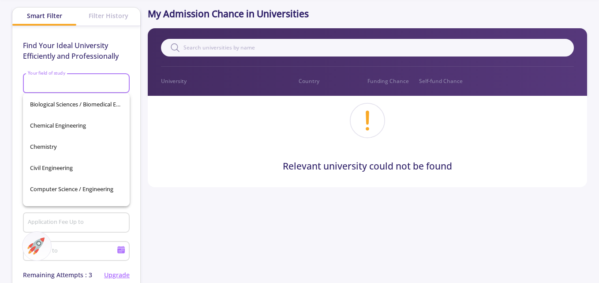
scroll to position [64, 0]
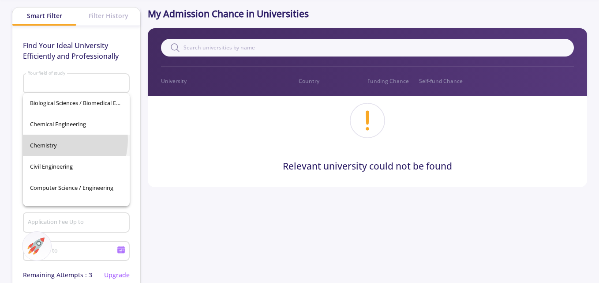
click at [54, 139] on span "Chemistry" at bounding box center [76, 145] width 93 height 21
type input "Chemistry"
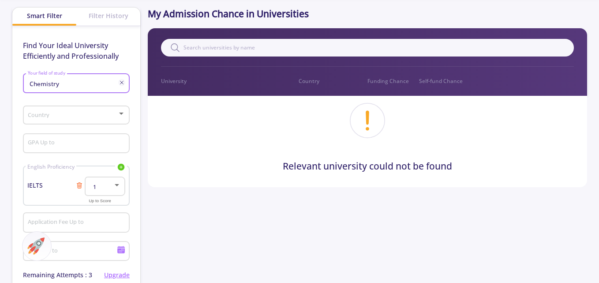
click at [115, 117] on span at bounding box center [74, 115] width 88 height 6
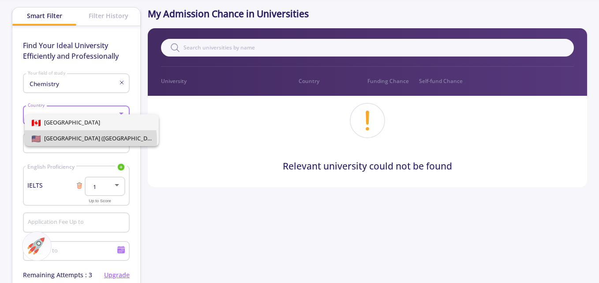
click at [90, 140] on span "[GEOGRAPHIC_DATA] ([GEOGRAPHIC_DATA])" at bounding box center [101, 138] width 120 height 8
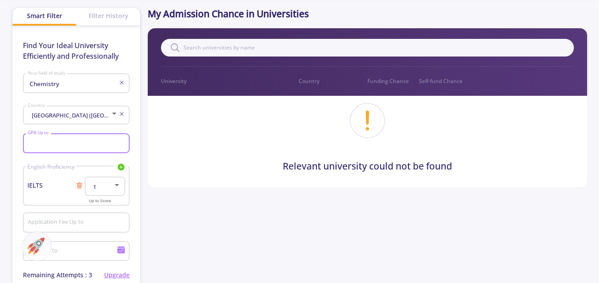
click at [85, 145] on input "GPA Up to" at bounding box center [77, 144] width 101 height 8
click at [116, 182] on div at bounding box center [117, 184] width 8 height 7
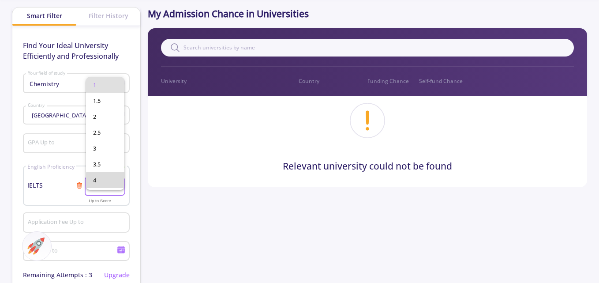
click at [116, 182] on mat-option "4" at bounding box center [105, 180] width 38 height 16
click at [116, 182] on div at bounding box center [117, 184] width 8 height 7
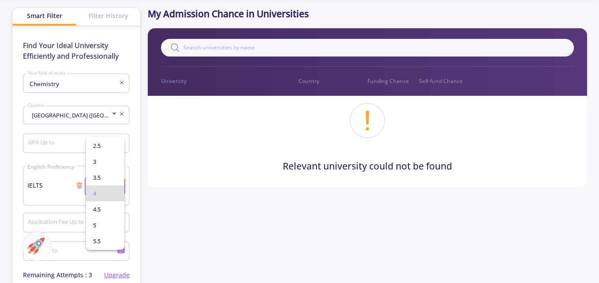
scroll to position [146, 0]
click at [109, 188] on span "7" at bounding box center [105, 190] width 24 height 16
click at [135, 217] on div "Find Your Ideal University Efficiently and Professionally Chemistry Your field …" at bounding box center [76, 173] width 128 height 294
click at [138, 150] on div "Find Your Ideal University Efficiently and Professionally Chemistry Your field …" at bounding box center [76, 173] width 128 height 294
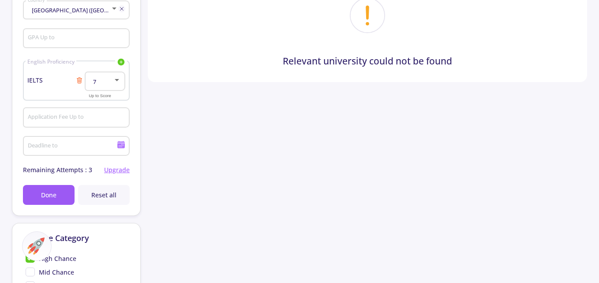
scroll to position [166, 0]
click at [57, 197] on button "Done" at bounding box center [49, 194] width 52 height 20
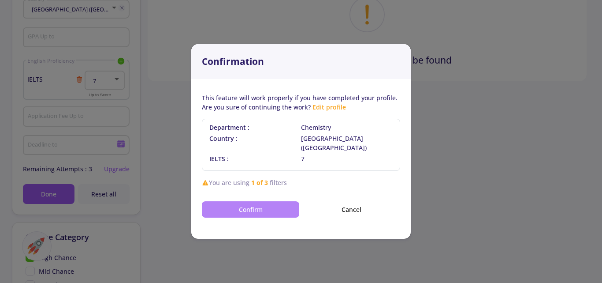
click at [276, 202] on button "Confirm" at bounding box center [250, 209] width 97 height 16
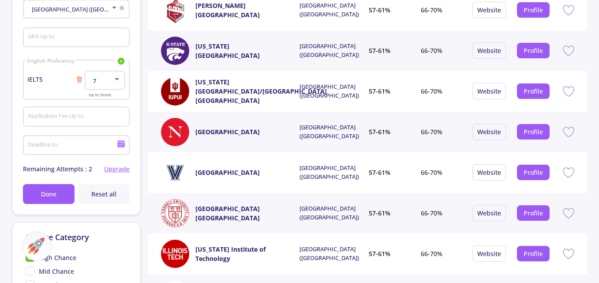
scroll to position [0, 0]
